Goal: Find specific page/section: Find specific page/section

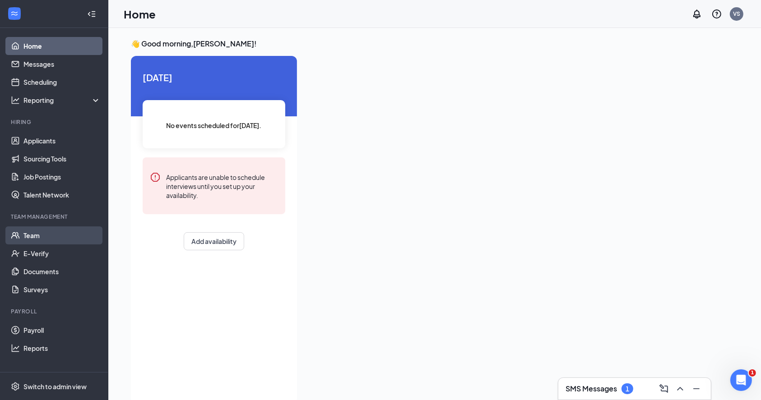
click at [48, 240] on link "Team" at bounding box center [61, 236] width 77 height 18
